Goal: Task Accomplishment & Management: Manage account settings

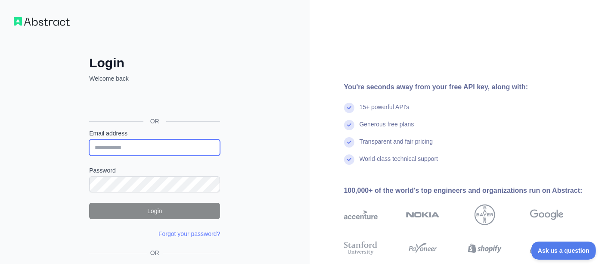
type input "**********"
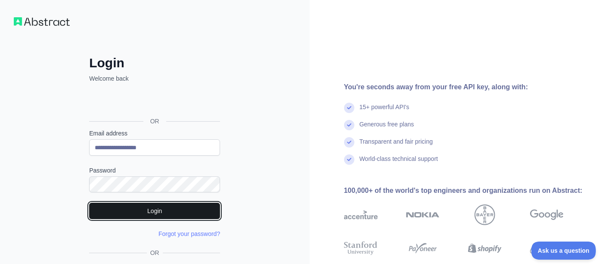
click at [149, 210] on button "Login" at bounding box center [154, 210] width 131 height 16
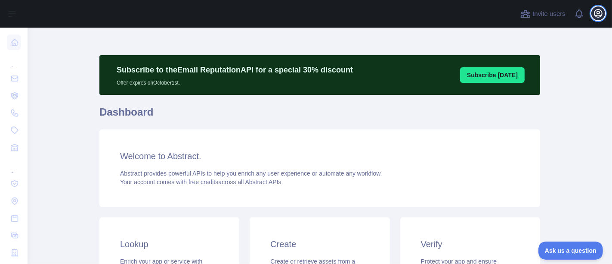
click at [597, 13] on icon "button" at bounding box center [599, 13] width 8 height 8
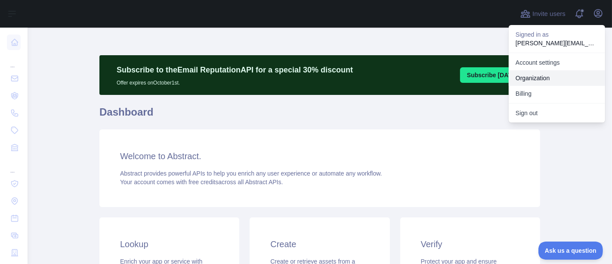
click at [536, 80] on link "Organization" at bounding box center [557, 78] width 96 height 16
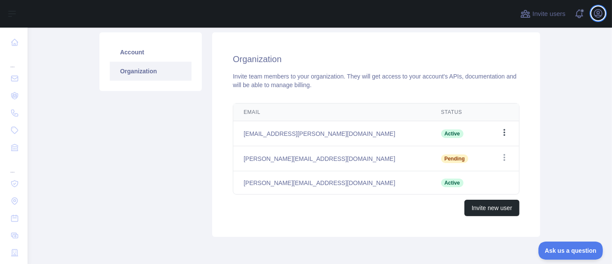
scroll to position [93, 0]
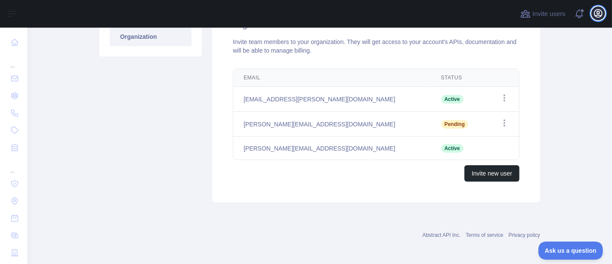
click at [596, 14] on icon "button" at bounding box center [598, 13] width 10 height 10
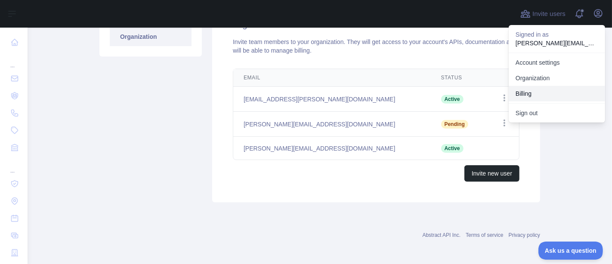
click at [560, 91] on button "Billing" at bounding box center [557, 94] width 96 height 16
